Goal: Understand process/instructions: Learn about a topic

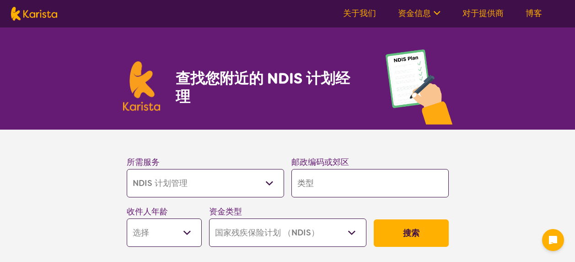
select select "NDIS Plan management"
select select "NDIS"
select select "NDIS Plan management"
select select "NDIS"
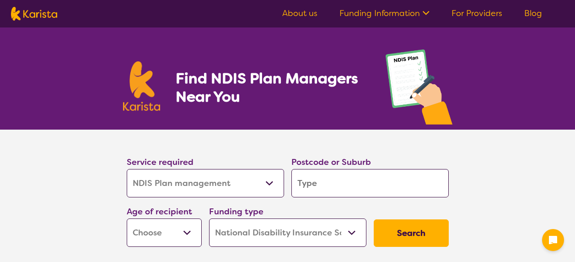
select select "NDIS Plan management"
select select "NDIS"
select select "NDIS Plan management"
select select "NDIS"
